Goal: Check status: Check status

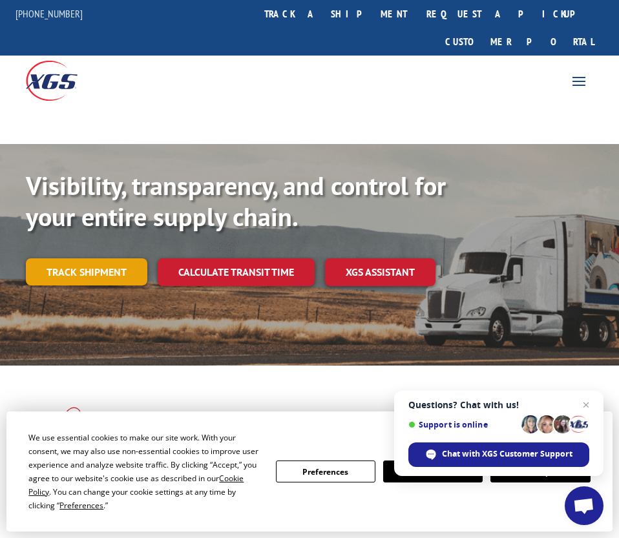
click at [103, 258] on link "Track shipment" at bounding box center [86, 271] width 121 height 27
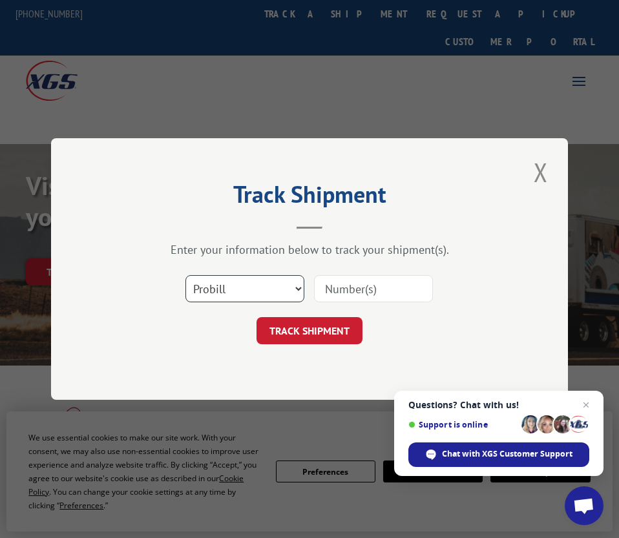
click at [295, 289] on select "Select category... Probill BOL PO" at bounding box center [244, 288] width 119 height 27
click at [431, 356] on div "Track Shipment Enter your information below to track your shipment(s). Select c…" at bounding box center [309, 269] width 517 height 262
click at [386, 299] on input at bounding box center [373, 288] width 119 height 27
paste input "FFAU 5990324"
type input "FFAU 5990324"
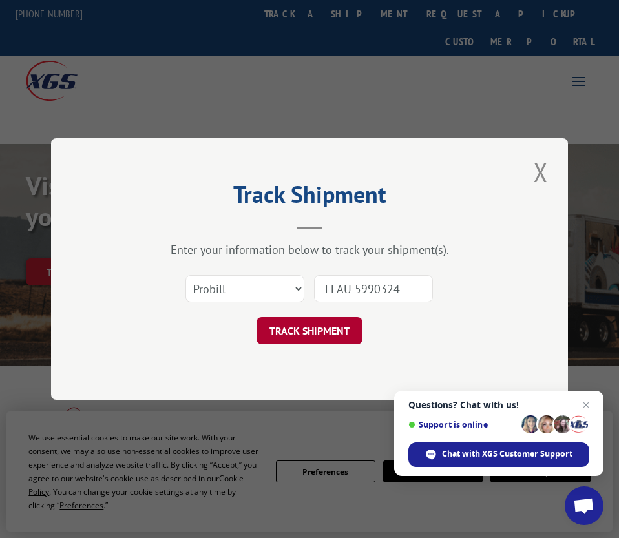
click at [340, 338] on button "TRACK SHIPMENT" at bounding box center [309, 330] width 106 height 27
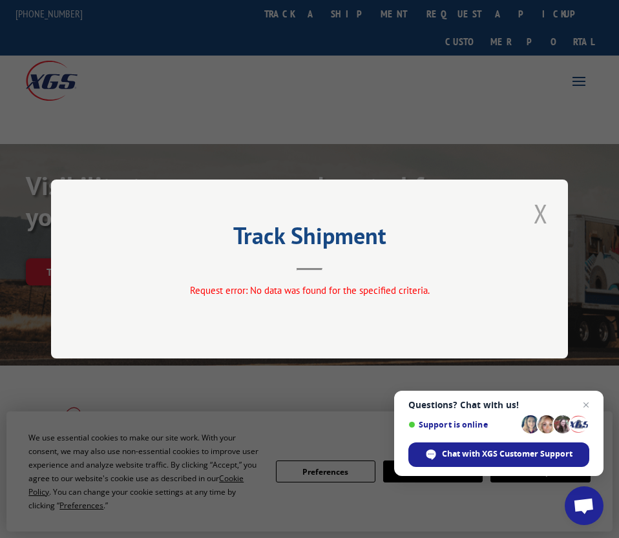
click at [541, 218] on button "Close modal" at bounding box center [541, 214] width 22 height 36
